Goal: Information Seeking & Learning: Learn about a topic

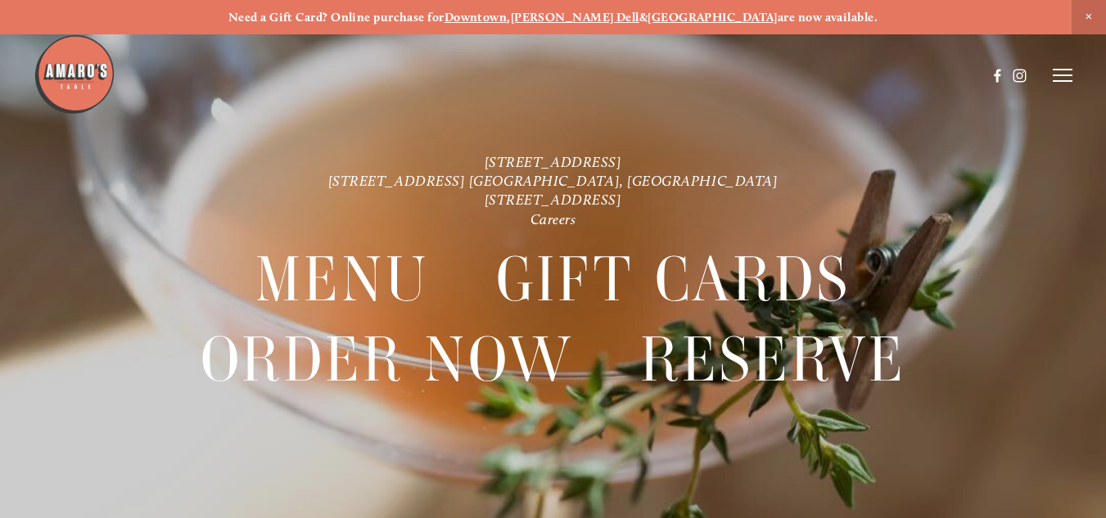
click at [1060, 71] on icon at bounding box center [1063, 75] width 20 height 15
click at [775, 76] on span "Menu" at bounding box center [777, 75] width 30 height 14
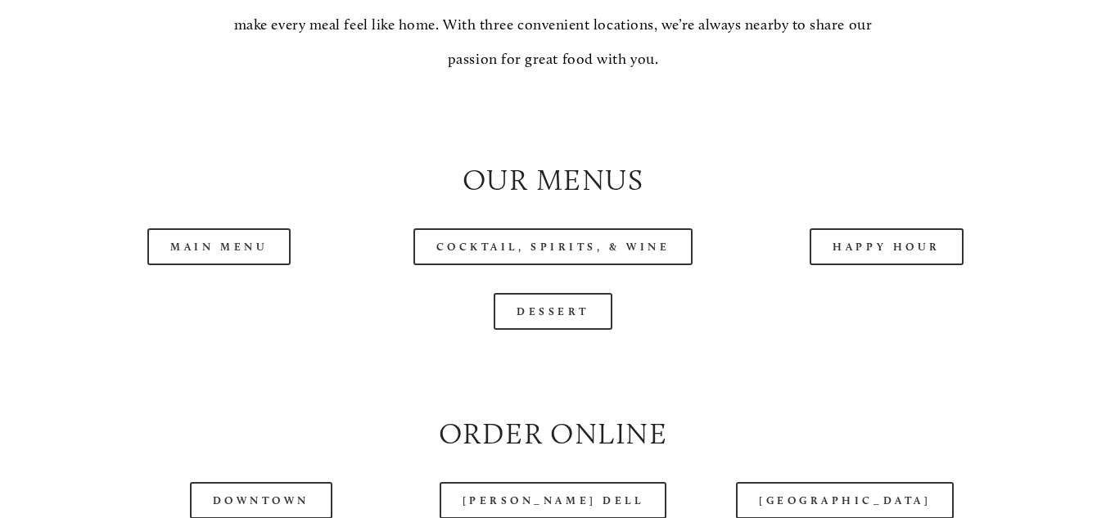
scroll to position [1556, 0]
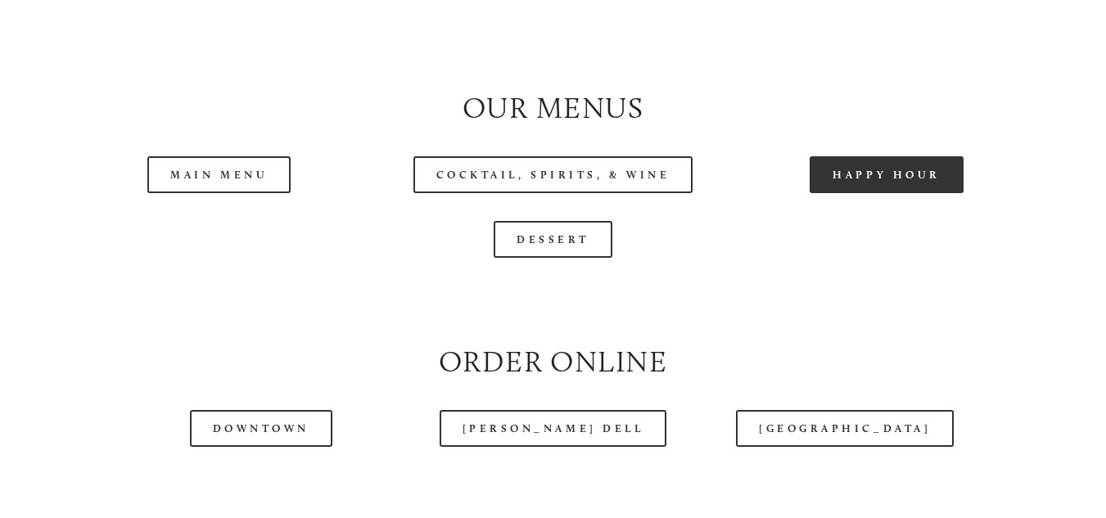
click at [884, 180] on link "Happy Hour" at bounding box center [887, 174] width 154 height 37
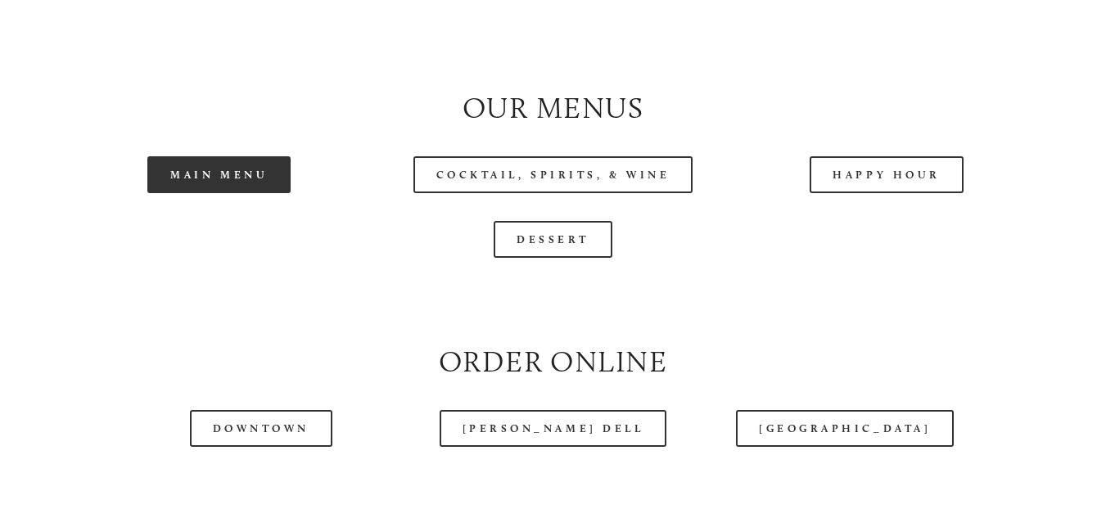
click at [207, 186] on link "Main Menu" at bounding box center [218, 174] width 143 height 37
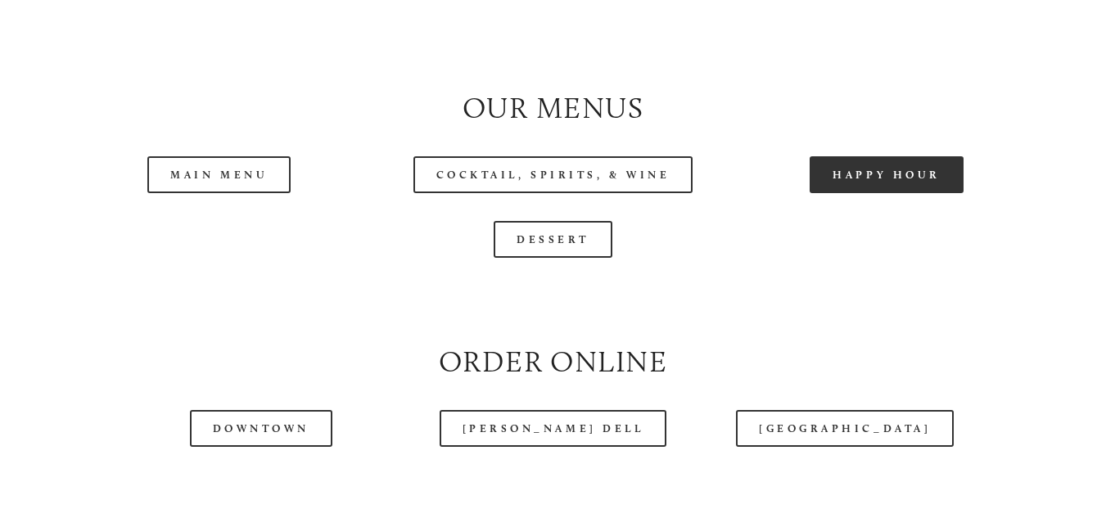
click at [857, 190] on link "Happy Hour" at bounding box center [887, 174] width 154 height 37
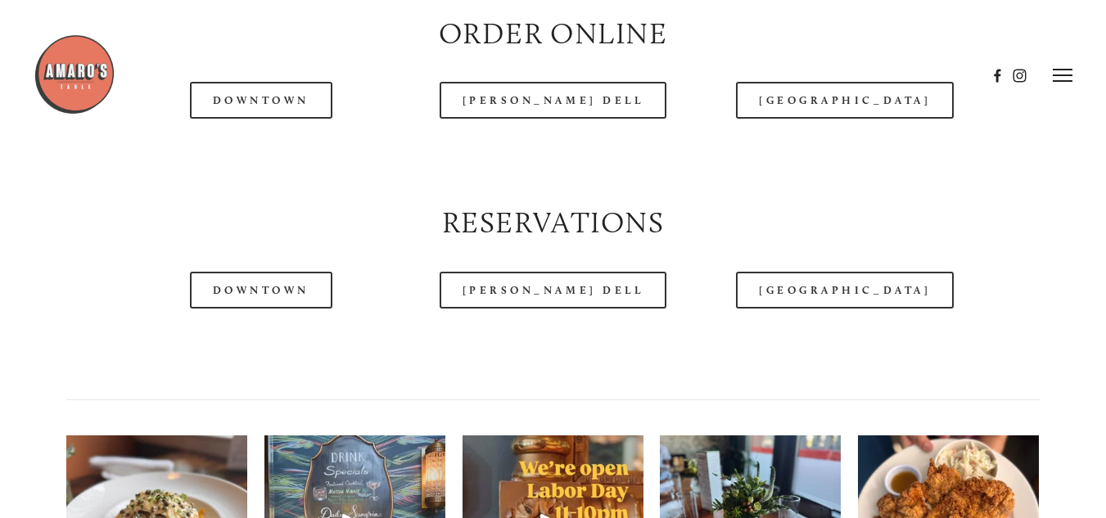
scroll to position [1883, 0]
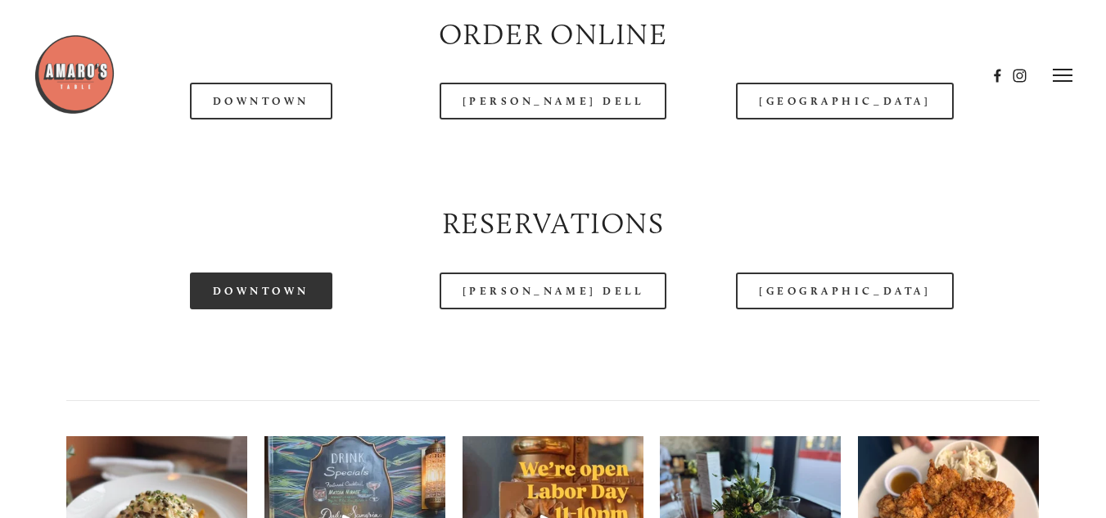
click at [259, 299] on link "Downtown" at bounding box center [261, 291] width 142 height 37
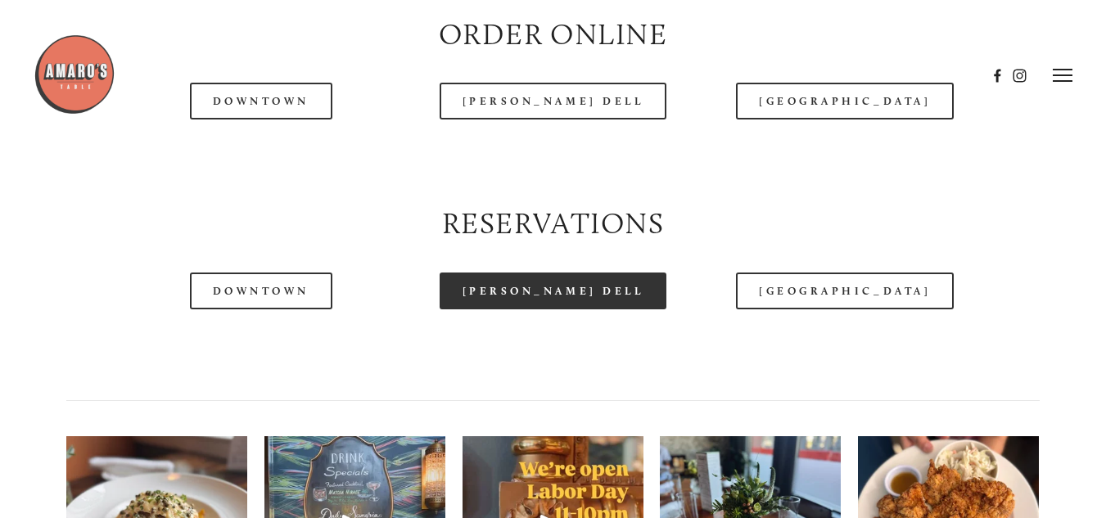
click at [544, 302] on link "[PERSON_NAME] Dell" at bounding box center [554, 291] width 228 height 37
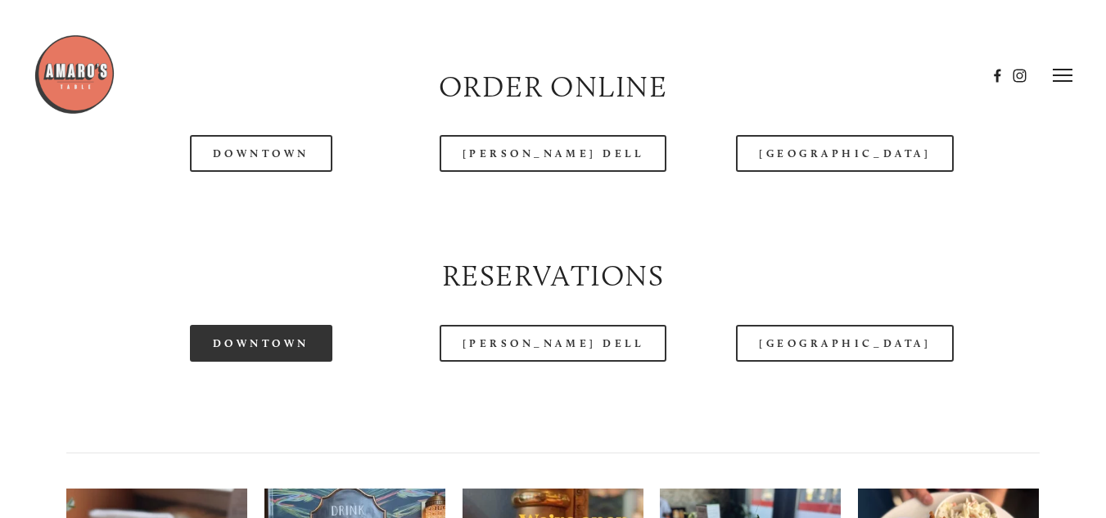
scroll to position [1801, 0]
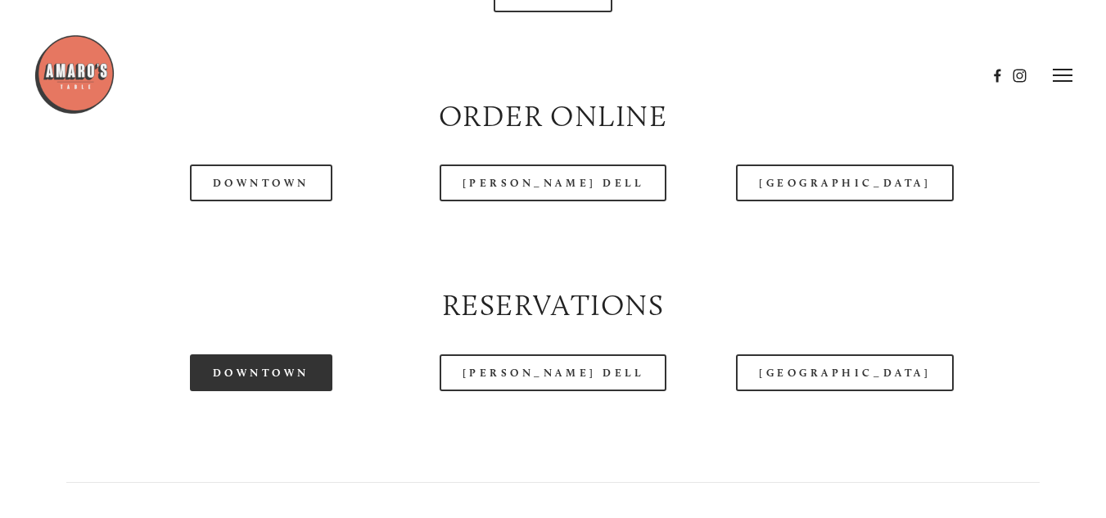
click at [264, 379] on link "Downtown" at bounding box center [261, 373] width 142 height 37
